Goal: Transaction & Acquisition: Purchase product/service

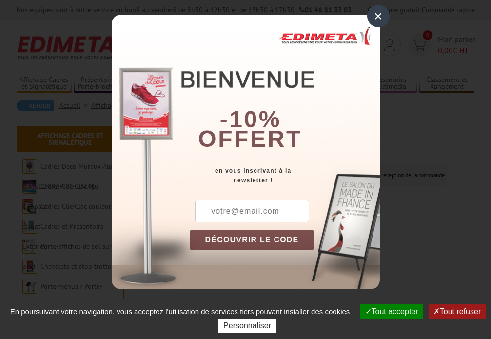
click at [388, 21] on div "×" at bounding box center [378, 16] width 22 height 22
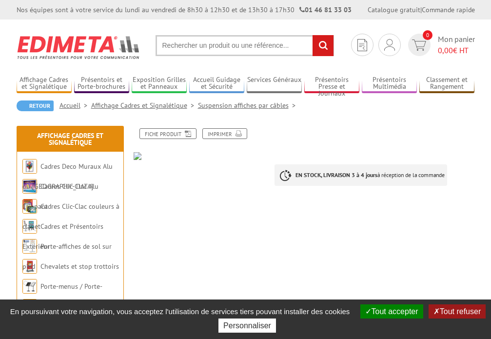
click at [398, 303] on div "En poursuivant votre navigation, vous acceptez l'utilisation de services tiers …" at bounding box center [245, 318] width 491 height 39
click at [397, 307] on button "Tout accepter" at bounding box center [391, 311] width 63 height 14
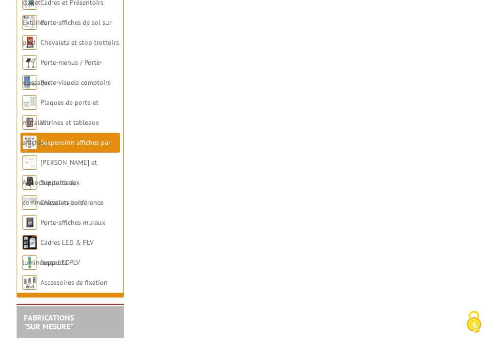
scroll to position [226, 0]
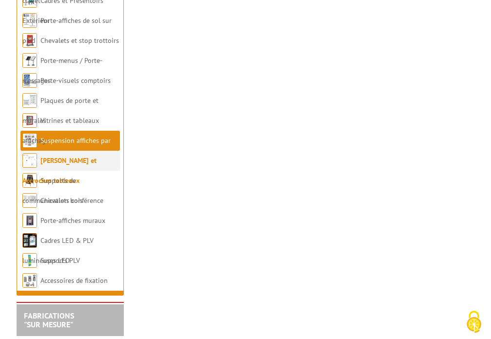
click at [79, 162] on link "[PERSON_NAME] et Accroches tableaux" at bounding box center [59, 170] width 74 height 29
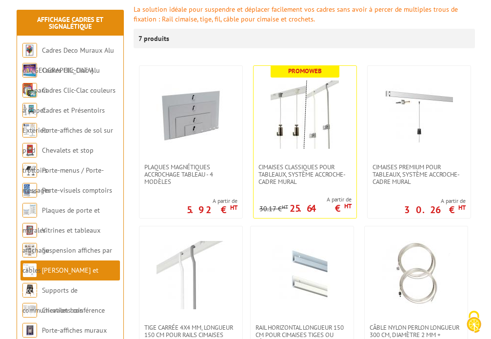
scroll to position [171, 0]
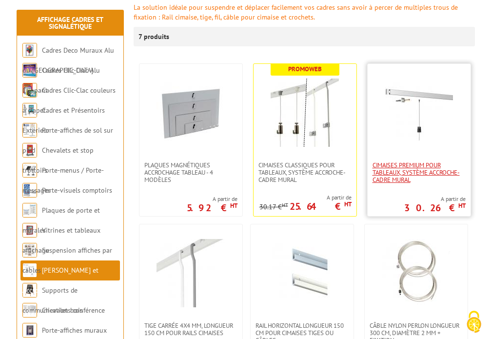
click at [424, 171] on span "Cimaises PREMIUM pour tableaux, système accroche-cadre mural" at bounding box center [418, 172] width 93 height 22
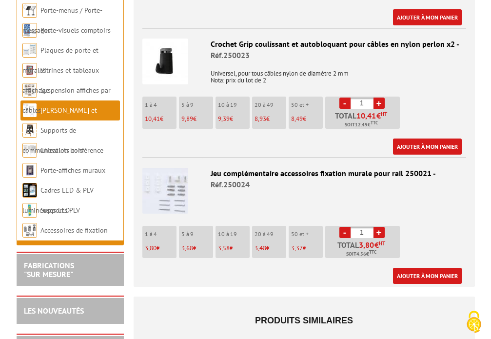
scroll to position [1085, 0]
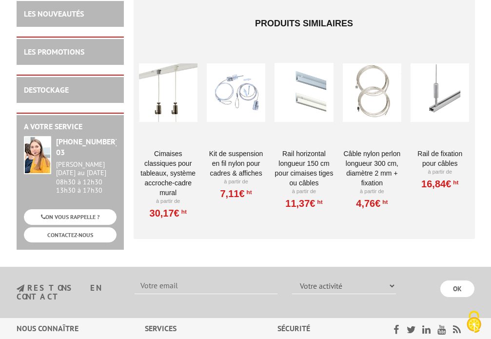
click at [446, 78] on div at bounding box center [439, 92] width 58 height 97
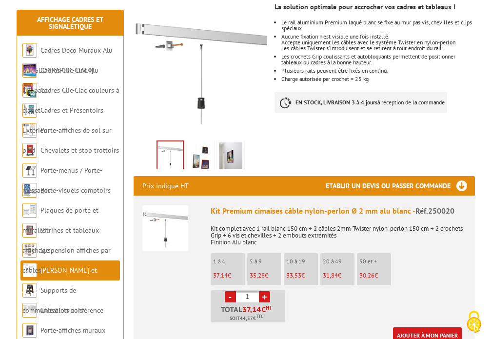
scroll to position [193, 0]
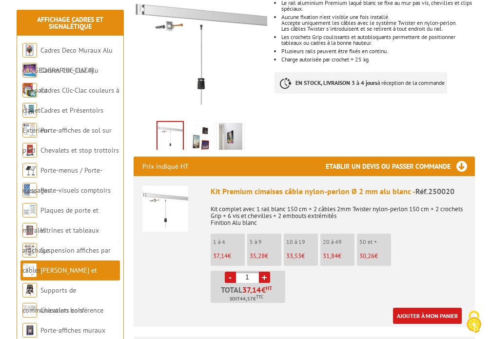
click at [439, 167] on h3 "Etablir un devis ou passer commande" at bounding box center [399, 165] width 149 height 19
click at [460, 162] on h3 "Etablir un devis ou passer commande" at bounding box center [399, 165] width 149 height 19
click at [261, 249] on li "5 à 9 35,28 €" at bounding box center [264, 249] width 34 height 32
click at [264, 276] on link "+" at bounding box center [264, 276] width 11 height 11
click at [278, 272] on li "- 2 + Total 74,28 € HT Soit 89,14 € TTC" at bounding box center [247, 286] width 75 height 32
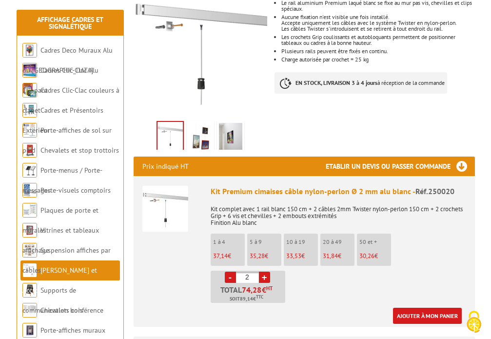
click at [268, 270] on ul "1 à 4 37,14 € 5 à 9 35,28 € 10 à 19 33,53 € 20 à 49 31,84 € 50 et + €" at bounding box center [337, 267] width 255 height 69
click at [266, 275] on link "+" at bounding box center [264, 276] width 11 height 11
click at [267, 278] on link "+" at bounding box center [264, 276] width 11 height 11
click at [264, 277] on link "+" at bounding box center [264, 276] width 11 height 11
click at [265, 279] on link "+" at bounding box center [264, 276] width 11 height 11
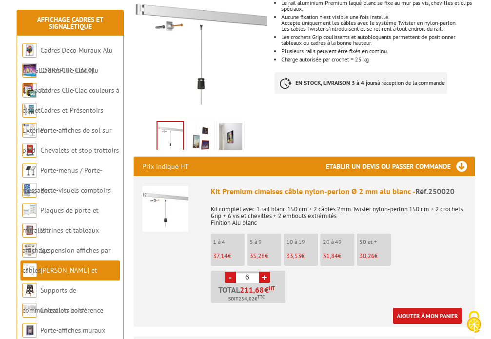
click at [265, 279] on link "+" at bounding box center [264, 276] width 11 height 11
click at [266, 278] on link "+" at bounding box center [264, 276] width 11 height 11
type input "10"
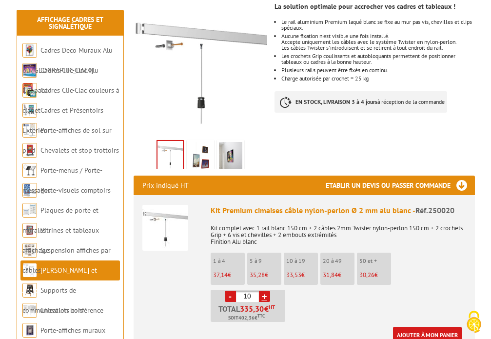
scroll to position [2, 0]
